Goal: Task Accomplishment & Management: Manage account settings

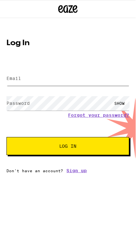
click at [56, 80] on input "Email" at bounding box center [67, 79] width 123 height 15
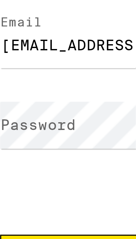
click at [29, 102] on label "Password" at bounding box center [17, 103] width 23 height 5
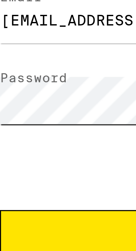
click at [6, 137] on button "Log In" at bounding box center [67, 146] width 123 height 18
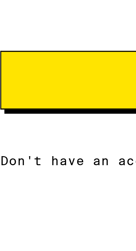
click at [33, 159] on button "Log In" at bounding box center [67, 165] width 123 height 18
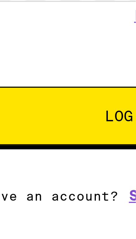
click at [60, 167] on span "Log In" at bounding box center [67, 164] width 17 height 5
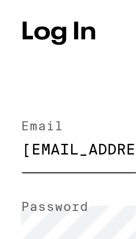
click at [40, 94] on input "[EMAIL_ADDRESS][DOMAIN_NAME]" at bounding box center [67, 97] width 123 height 15
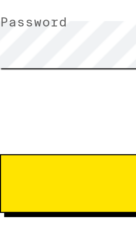
click at [6, 156] on button "Log In" at bounding box center [67, 165] width 123 height 18
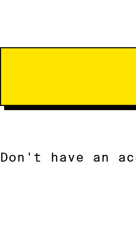
click at [41, 161] on button "Log In" at bounding box center [67, 165] width 123 height 18
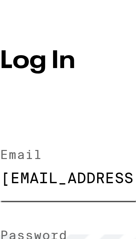
click at [47, 96] on input "[EMAIL_ADDRESS][DOMAIN_NAME]" at bounding box center [67, 97] width 123 height 15
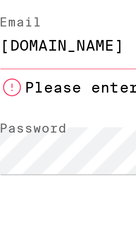
click at [38, 98] on input "[DOMAIN_NAME]" at bounding box center [67, 97] width 123 height 15
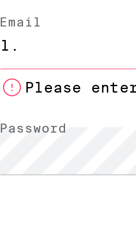
type input "l"
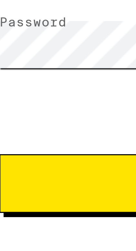
click at [6, 156] on button "Log In" at bounding box center [67, 165] width 123 height 18
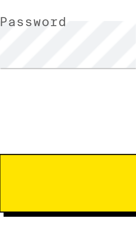
click at [38, 165] on span "Log In" at bounding box center [68, 164] width 70 height 5
click at [43, 166] on span "Log In" at bounding box center [68, 164] width 70 height 5
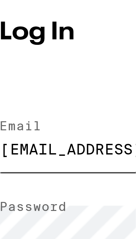
click at [46, 96] on input "[EMAIL_ADDRESS][DOMAIN_NAME]" at bounding box center [67, 97] width 123 height 15
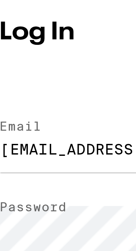
click at [42, 78] on div "Log In Email Email [EMAIL_ADDRESS][DOMAIN_NAME] Password Password SHOW Forgot y…" at bounding box center [68, 121] width 136 height 139
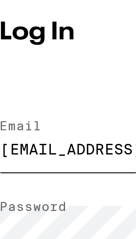
click at [44, 96] on input "[EMAIL_ADDRESS][DOMAIN_NAME]" at bounding box center [67, 97] width 123 height 15
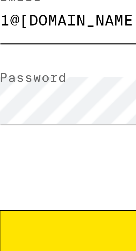
click at [40, 97] on input "1@[DOMAIN_NAME]" at bounding box center [67, 97] width 123 height 15
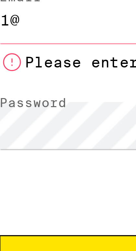
type input "1"
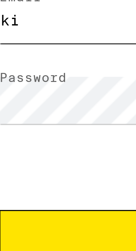
type input "k"
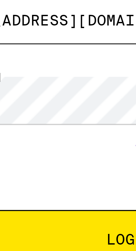
type input "[EMAIL_ADDRESS][DOMAIN_NAME]"
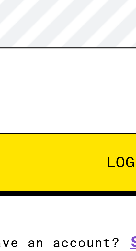
click at [6, 156] on button "Log In" at bounding box center [67, 165] width 123 height 18
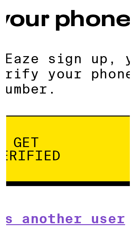
click at [85, 166] on button "Get verified" at bounding box center [68, 163] width 86 height 23
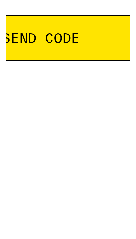
click at [77, 152] on html "Can we get your digits? We'll send a code to verify you Phone Number Send Code …" at bounding box center [68, 76] width 136 height 152
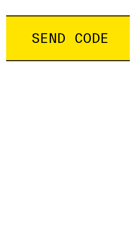
click at [76, 145] on span "Send Code" at bounding box center [68, 144] width 26 height 5
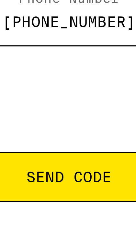
type input "[PHONE_NUMBER]"
click at [6, 136] on button "Send Code" at bounding box center [67, 143] width 123 height 15
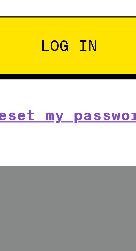
click at [78, 172] on button "Log in" at bounding box center [68, 166] width 70 height 18
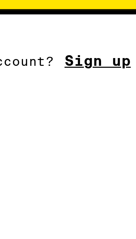
click at [74, 172] on link "Sign up" at bounding box center [76, 170] width 20 height 5
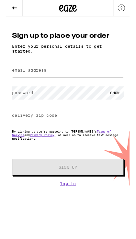
click at [61, 76] on input "email address" at bounding box center [67, 77] width 123 height 15
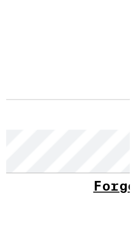
click at [76, 118] on link "Forgot your password?" at bounding box center [98, 115] width 61 height 5
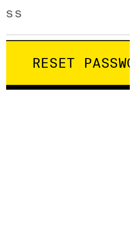
click at [68, 73] on span "Reset Password" at bounding box center [67, 74] width 41 height 5
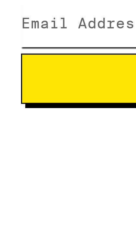
type input "[EMAIL_ADDRESS][DOMAIN_NAME]"
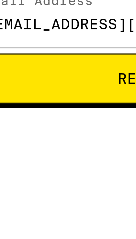
click at [42, 74] on span "Reset Password" at bounding box center [68, 74] width 112 height 5
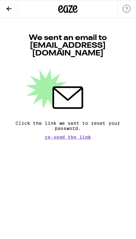
click at [13, 16] on button at bounding box center [9, 9] width 18 height 18
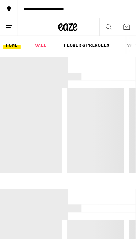
click at [94, 110] on div at bounding box center [68, 115] width 136 height 116
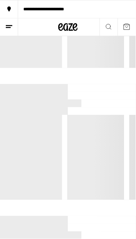
scroll to position [103, 0]
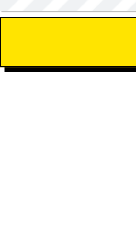
click at [42, 76] on span "Submit" at bounding box center [68, 76] width 112 height 5
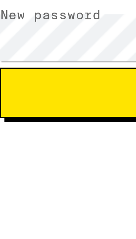
click at [41, 93] on span "Submit" at bounding box center [68, 94] width 112 height 5
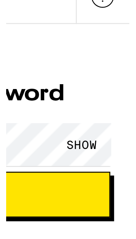
click at [125, 74] on div "SHOW" at bounding box center [119, 77] width 19 height 15
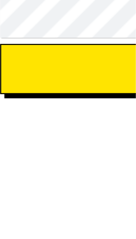
click at [37, 93] on span "Submit" at bounding box center [68, 94] width 112 height 5
